Goal: Task Accomplishment & Management: Use online tool/utility

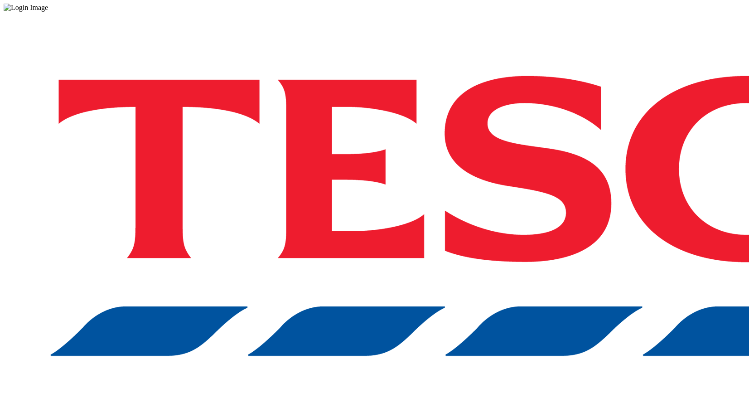
click at [515, 216] on div "Log in to the Spectra’s dashboard using [PERSON_NAME]’s credentials. If you don…" at bounding box center [375, 237] width 742 height 450
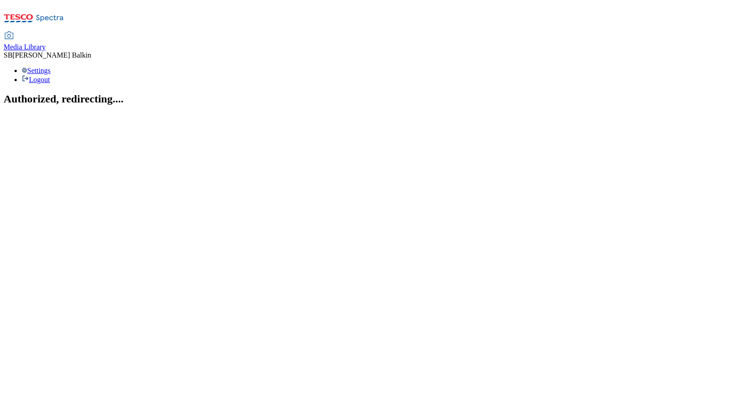
click at [46, 43] on div "Media Library" at bounding box center [25, 47] width 42 height 8
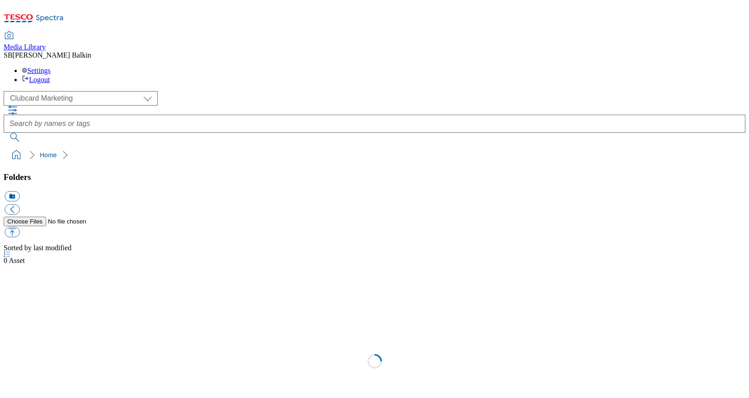
scroll to position [0, 0]
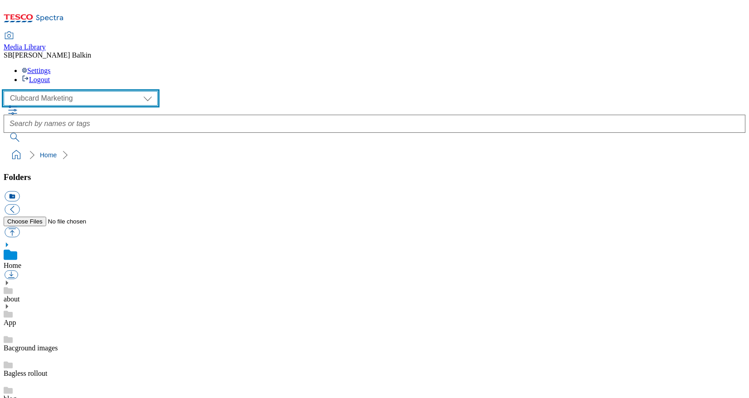
click at [67, 91] on select "Clubcard Marketing Dotcom UK FnF Stores GHS Marketing UK GHS Product UK GHS ROI…" at bounding box center [81, 98] width 154 height 14
select select "flare-ghs-mktg"
click at [6, 91] on select "Clubcard Marketing Dotcom UK FnF Stores GHS Marketing UK GHS Product UK GHS ROI…" at bounding box center [81, 98] width 154 height 14
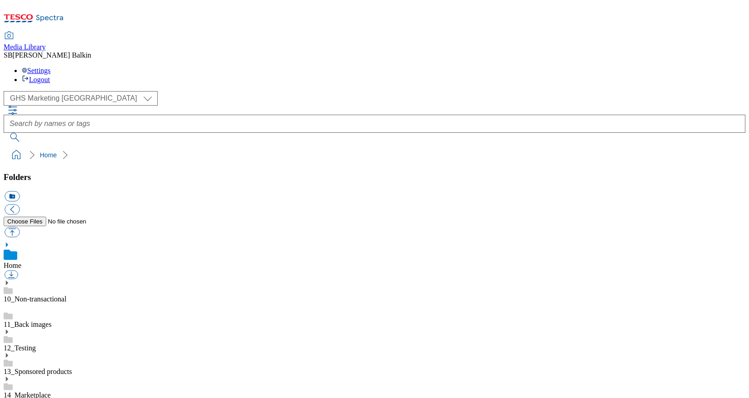
click at [10, 397] on icon at bounding box center [7, 402] width 6 height 6
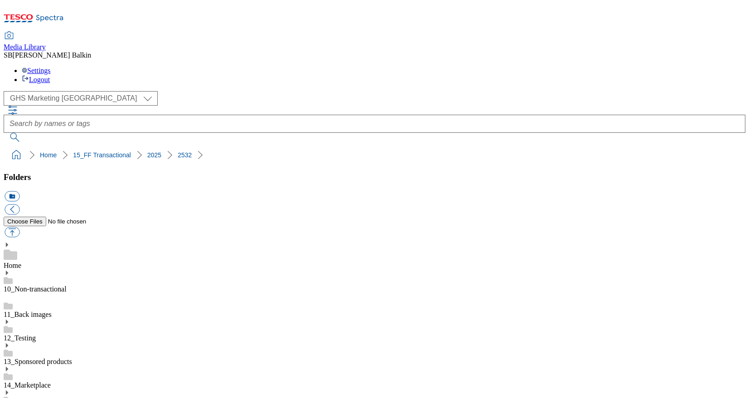
click at [19, 191] on button "icon_new_folder" at bounding box center [12, 196] width 15 height 10
type input "2533"
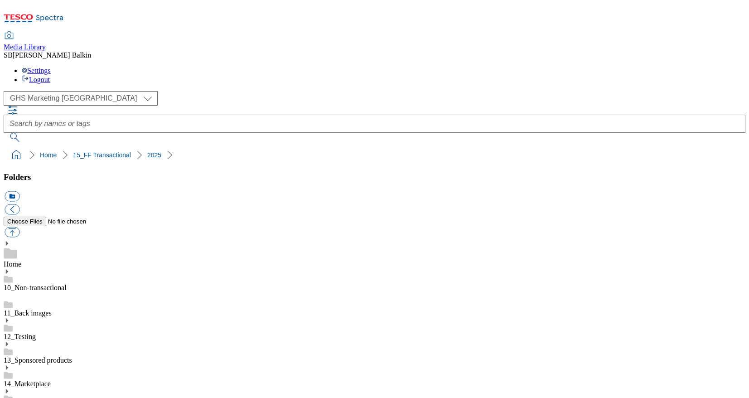
scroll to position [516, 0]
click at [19, 191] on button "icon_new_folder" at bounding box center [12, 196] width 15 height 10
type input "Sam Faiers BL"
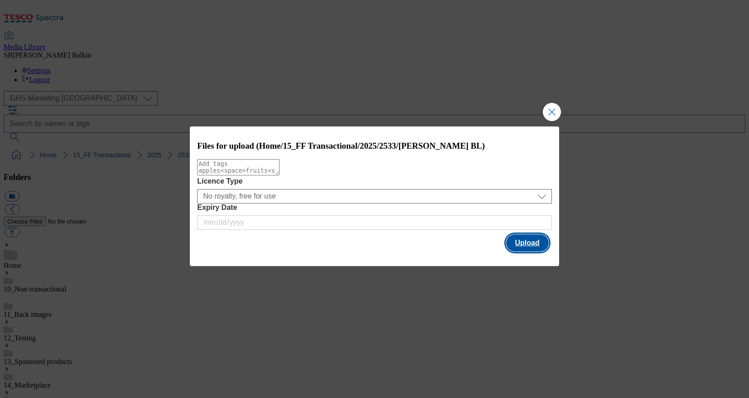
click at [532, 240] on button "Upload" at bounding box center [527, 242] width 43 height 17
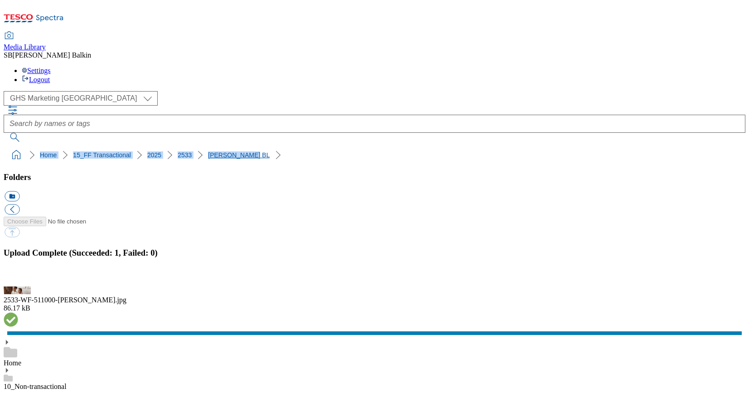
drag, startPoint x: 2, startPoint y: 86, endPoint x: 213, endPoint y: 87, distance: 210.7
click at [213, 146] on nav "Home 15_FF Transactional 2025 2533 Sam Faiers BL" at bounding box center [375, 154] width 742 height 17
click at [213, 151] on link "Sam Faiers BL" at bounding box center [239, 154] width 62 height 7
drag, startPoint x: 4, startPoint y: 85, endPoint x: 216, endPoint y: 88, distance: 212.5
click at [216, 146] on nav "Home 15_FF Transactional 2025 2533 Sam Faiers BL" at bounding box center [375, 154] width 742 height 17
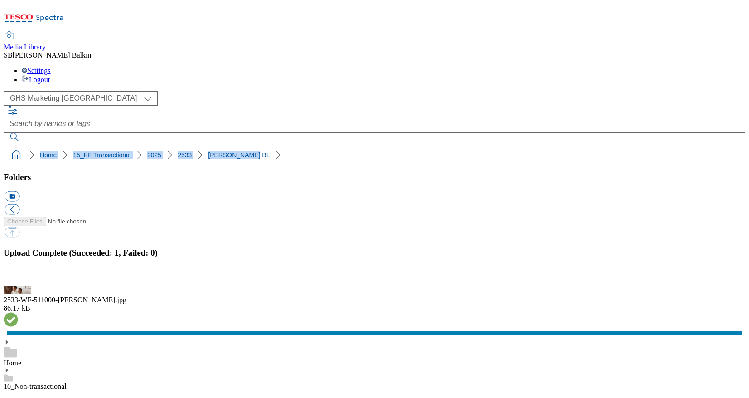
copy ol "Home 15_FF Transactional 2025 2533 Sam Faiers BL"
